Goal: Task Accomplishment & Management: Use online tool/utility

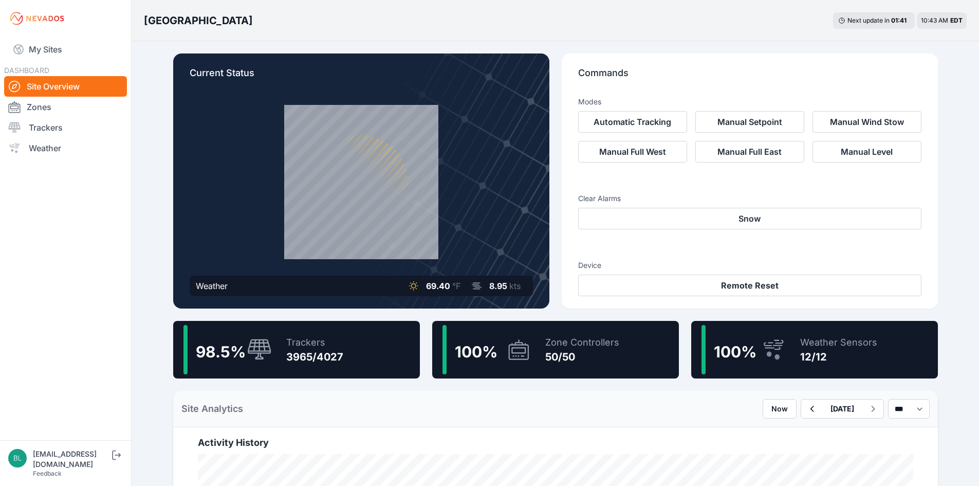
drag, startPoint x: 0, startPoint y: 0, endPoint x: 520, endPoint y: 1, distance: 519.8
click at [66, 128] on link "Trackers" at bounding box center [65, 127] width 123 height 21
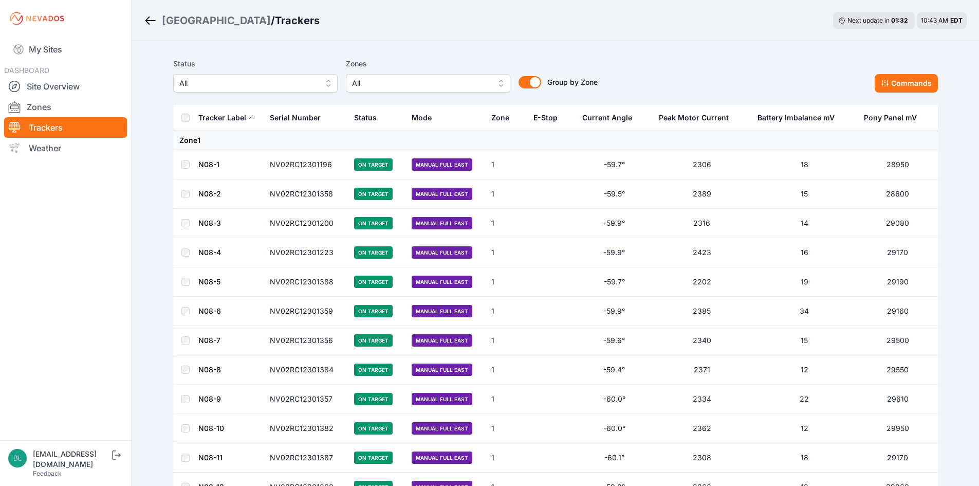
click at [384, 90] on button "All" at bounding box center [428, 83] width 165 height 19
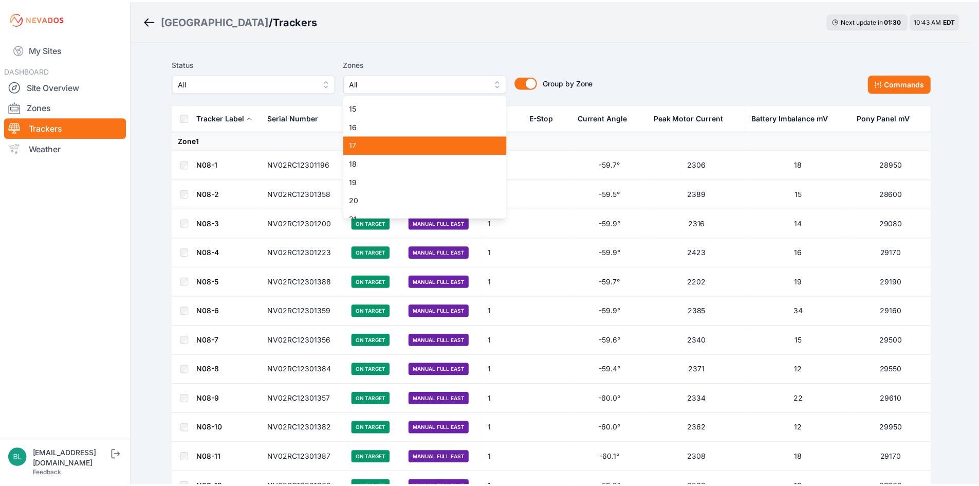
scroll to position [206, 0]
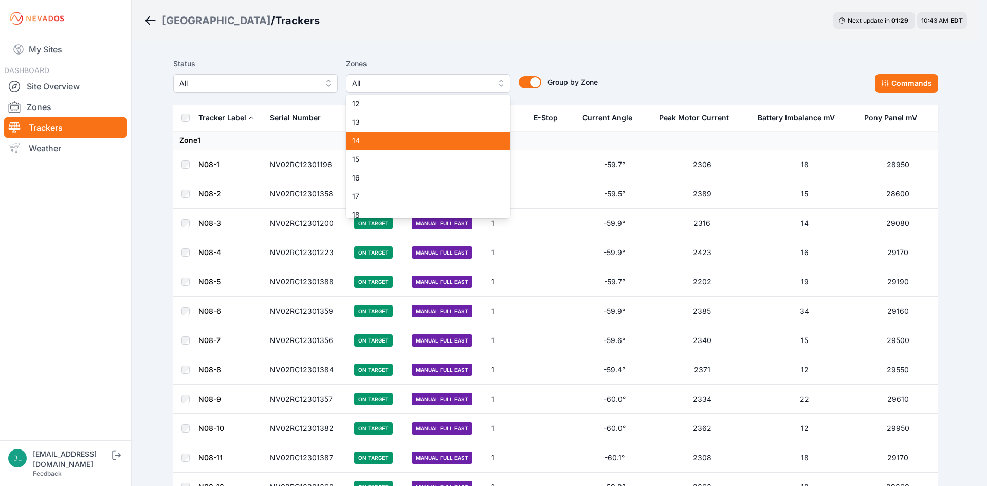
click at [400, 140] on span "14" at bounding box center [422, 141] width 140 height 10
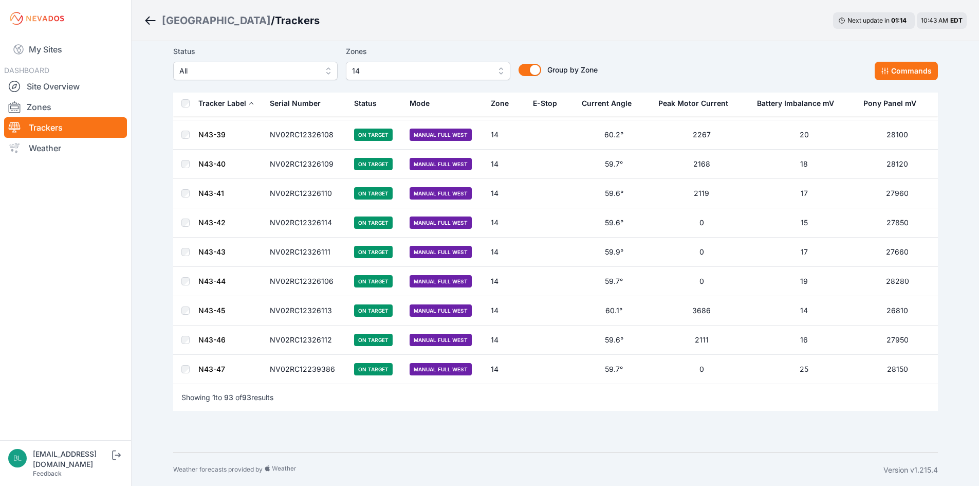
scroll to position [2493, 0]
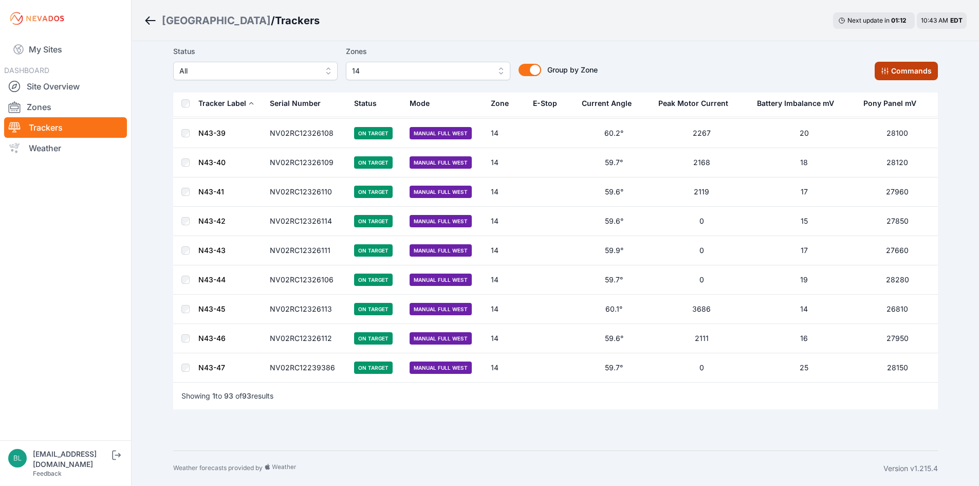
click at [885, 77] on button "Commands" at bounding box center [906, 71] width 63 height 19
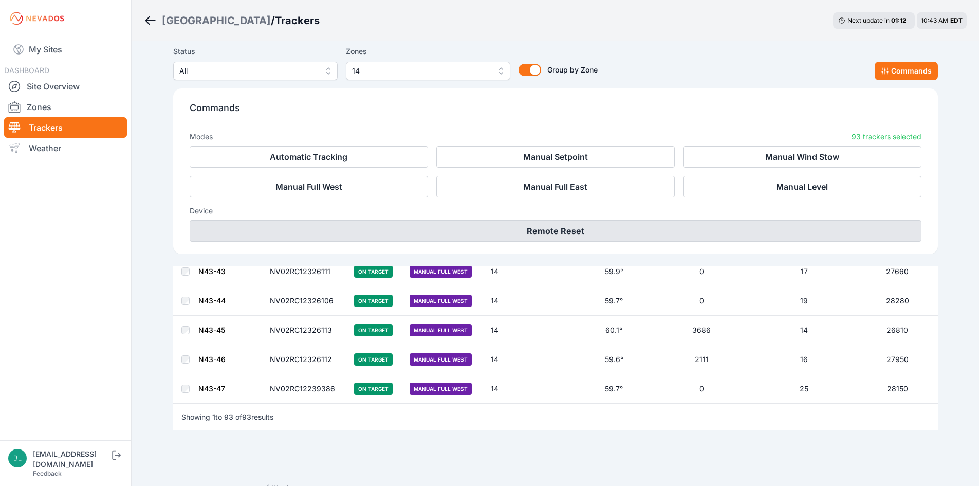
scroll to position [2667, 0]
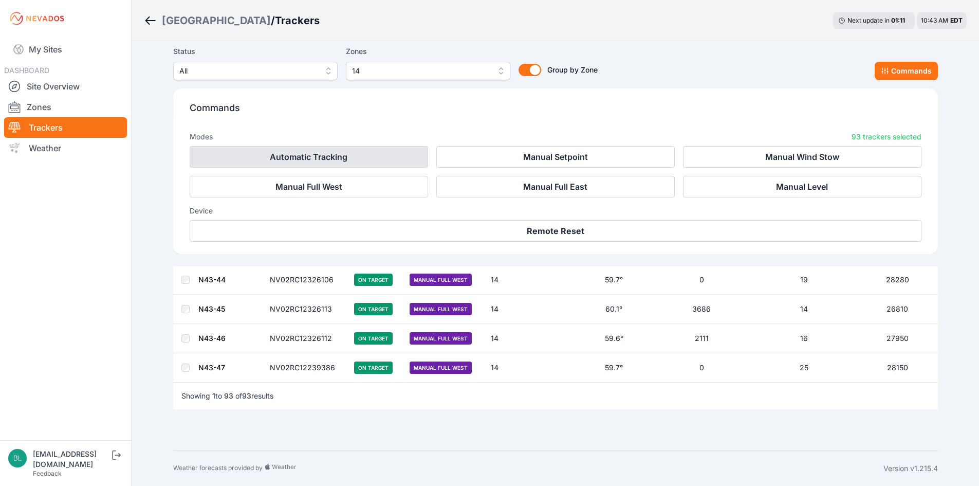
click at [391, 163] on button "Automatic Tracking" at bounding box center [309, 157] width 239 height 22
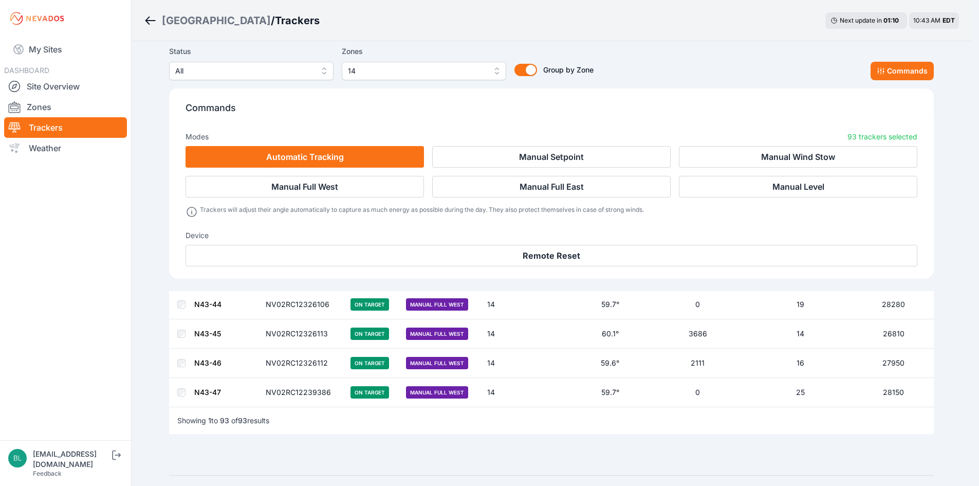
scroll to position [2691, 0]
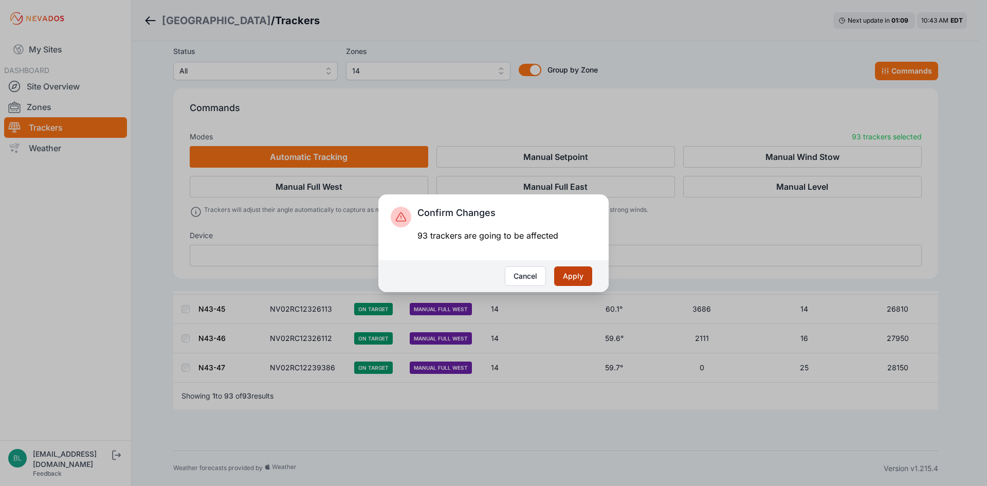
click at [575, 268] on button "Apply" at bounding box center [573, 276] width 38 height 20
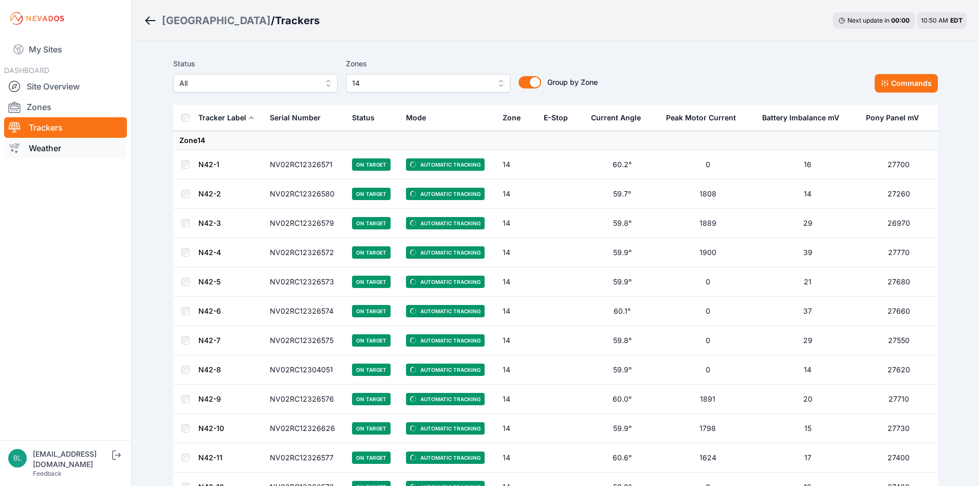
click at [76, 147] on link "Weather" at bounding box center [65, 148] width 123 height 21
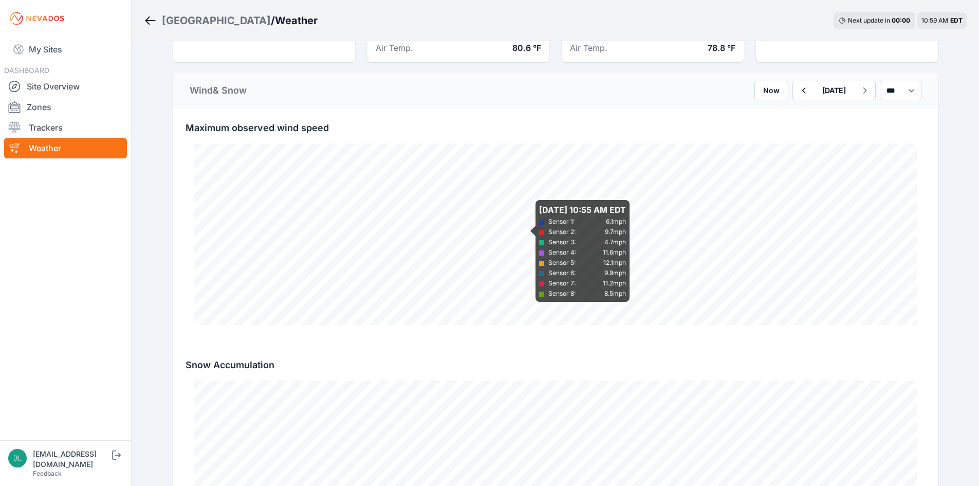
scroll to position [668, 0]
